Goal: Task Accomplishment & Management: Use online tool/utility

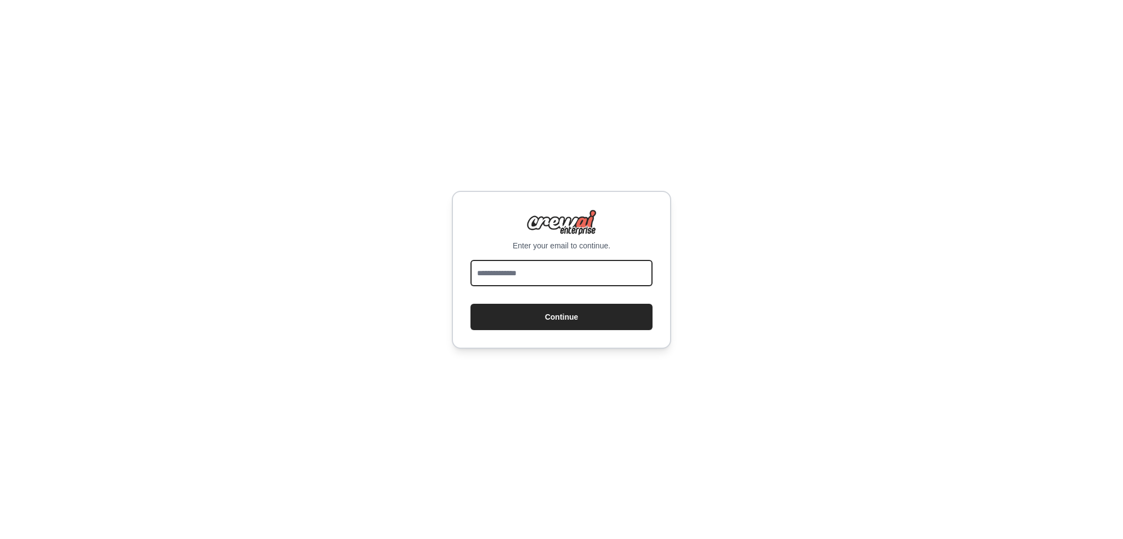
click at [523, 271] on input "email" at bounding box center [561, 273] width 182 height 26
type input "**********"
click at [567, 315] on button "Continue" at bounding box center [561, 317] width 182 height 26
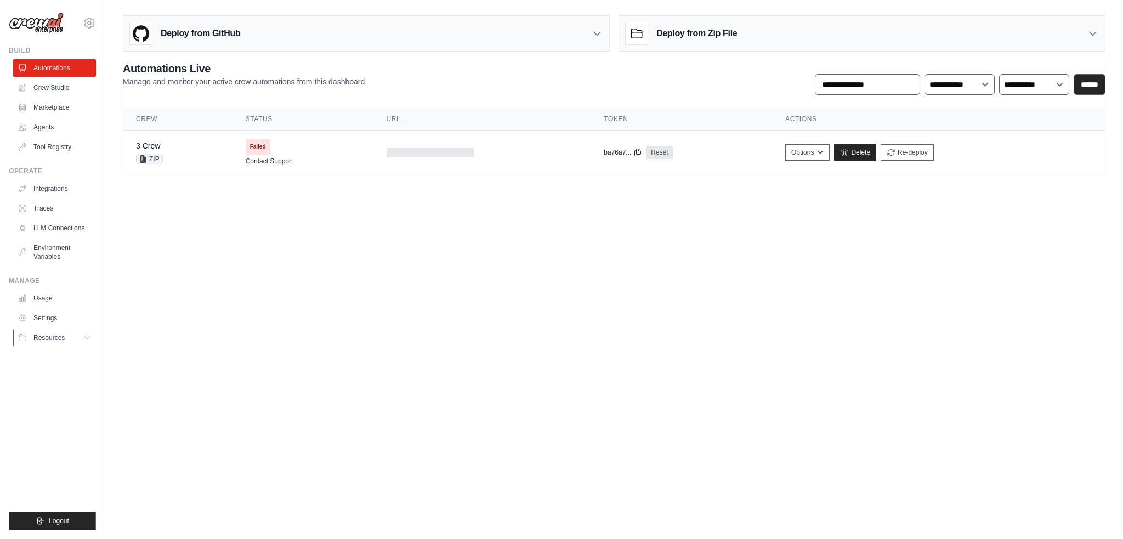
click at [595, 32] on icon at bounding box center [597, 33] width 11 height 11
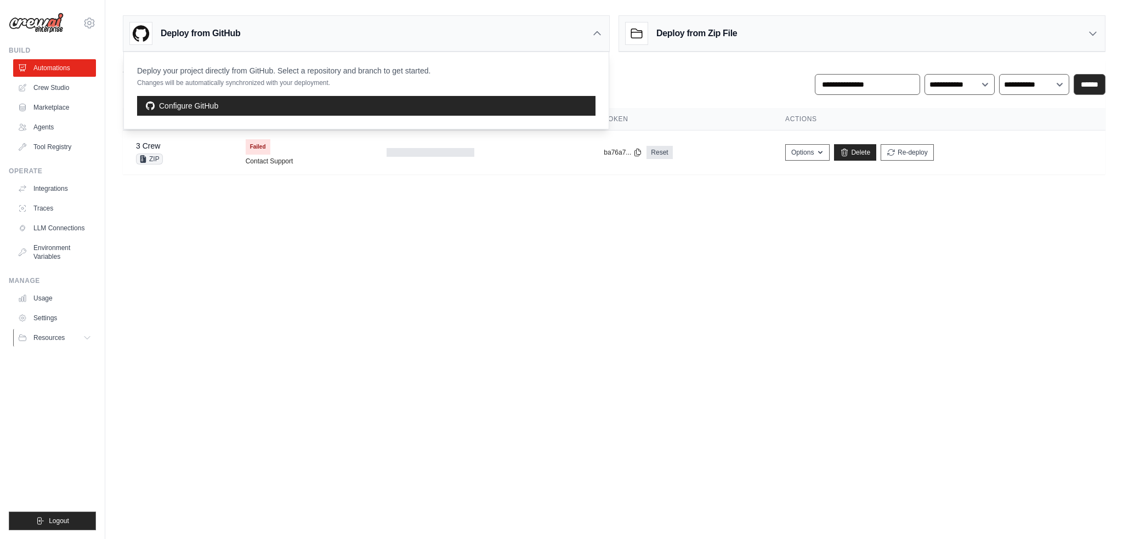
click at [595, 32] on icon at bounding box center [597, 33] width 7 height 3
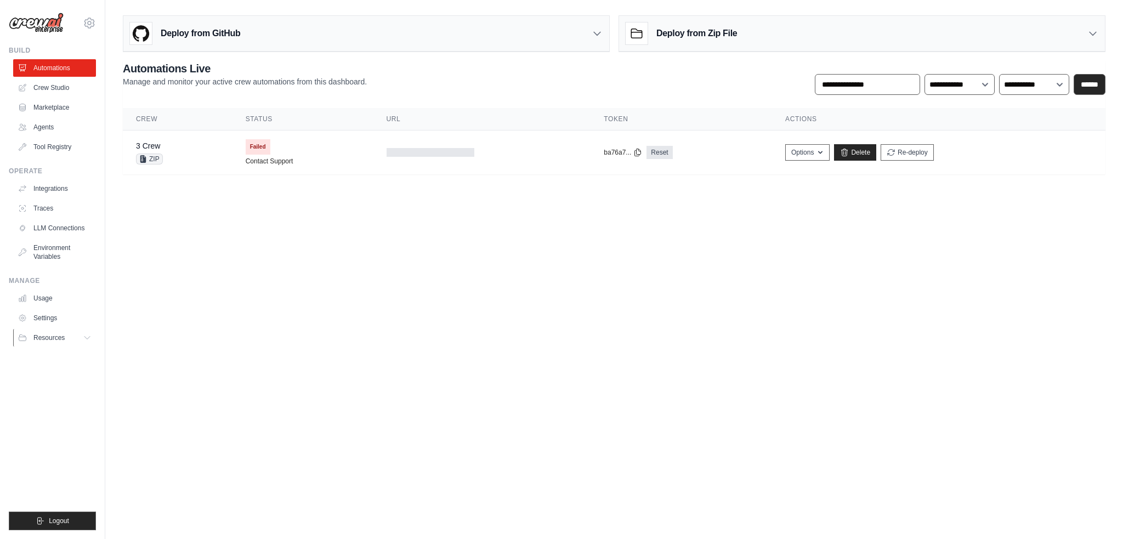
click at [595, 32] on icon at bounding box center [597, 33] width 11 height 11
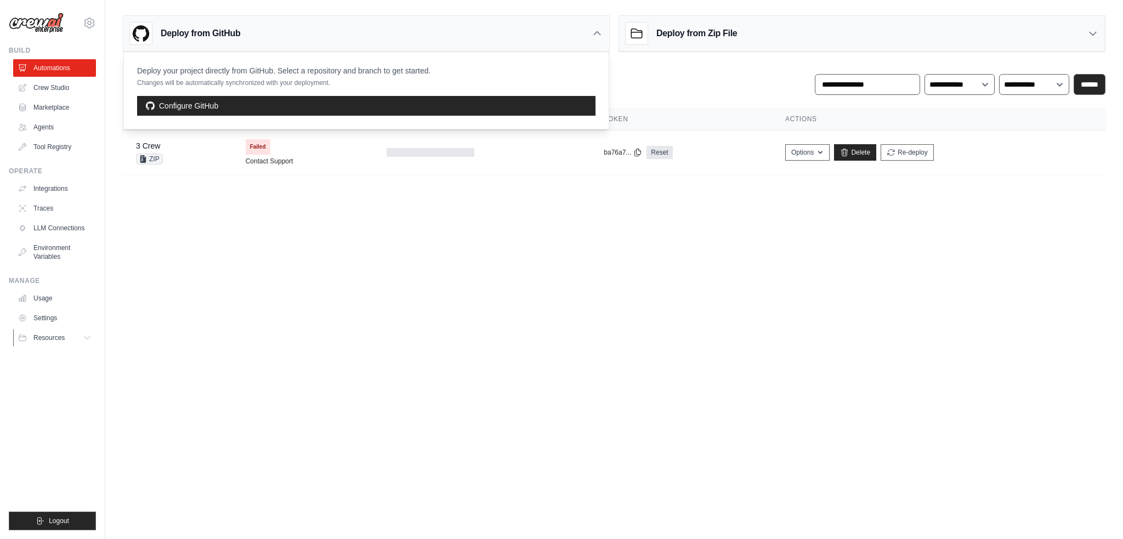
click at [455, 108] on link "Configure GitHub" at bounding box center [366, 106] width 458 height 20
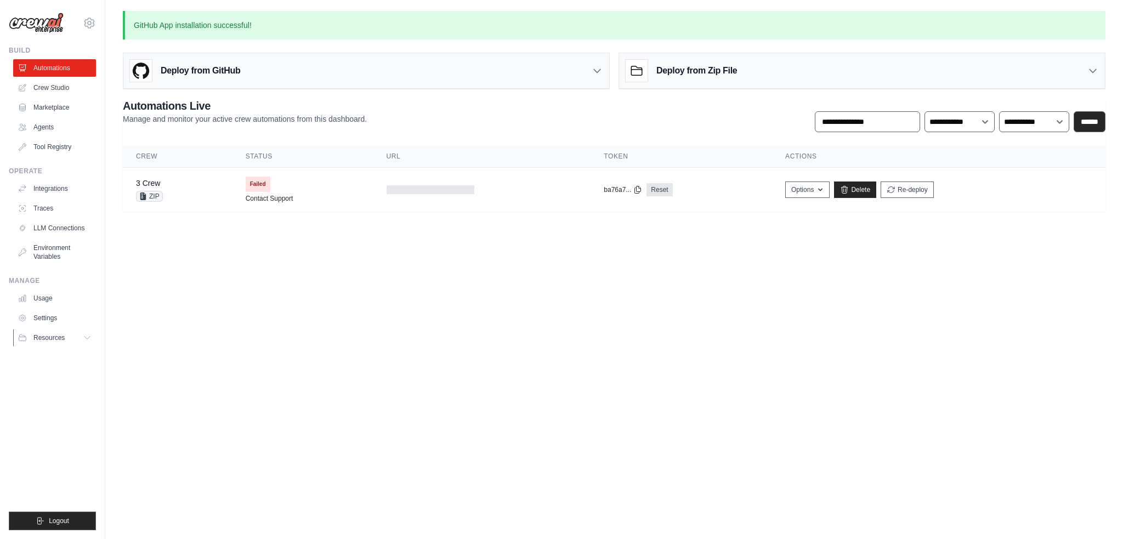
click at [254, 69] on div "Deploy from GitHub" at bounding box center [366, 71] width 486 height 36
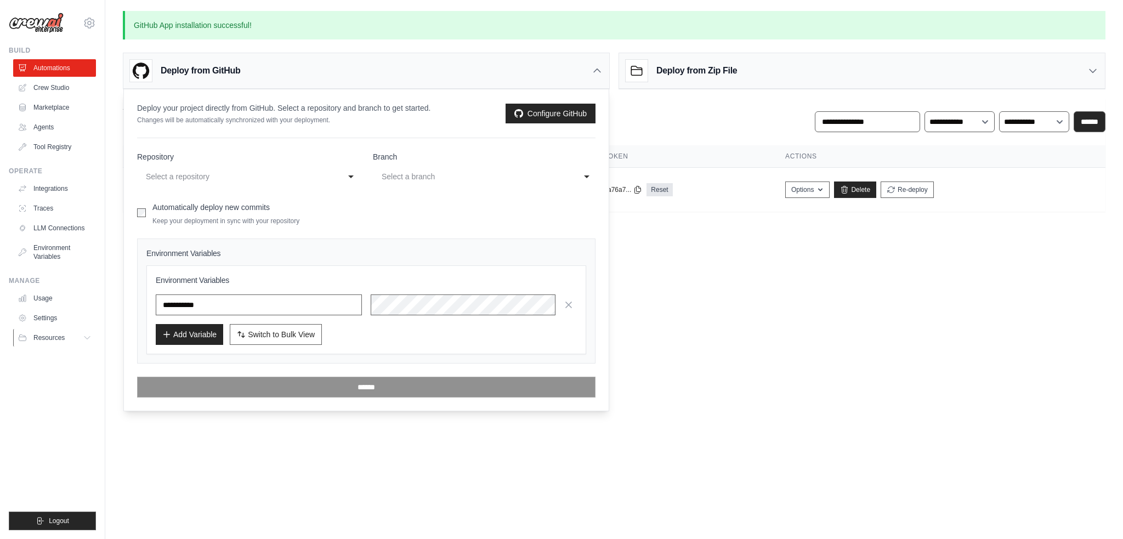
click at [813, 293] on body "sourabh.som1993@gmail.com Settings Build Automations Crew Studio" at bounding box center [561, 269] width 1123 height 539
click at [600, 73] on icon at bounding box center [597, 70] width 11 height 11
